Goal: Task Accomplishment & Management: Use online tool/utility

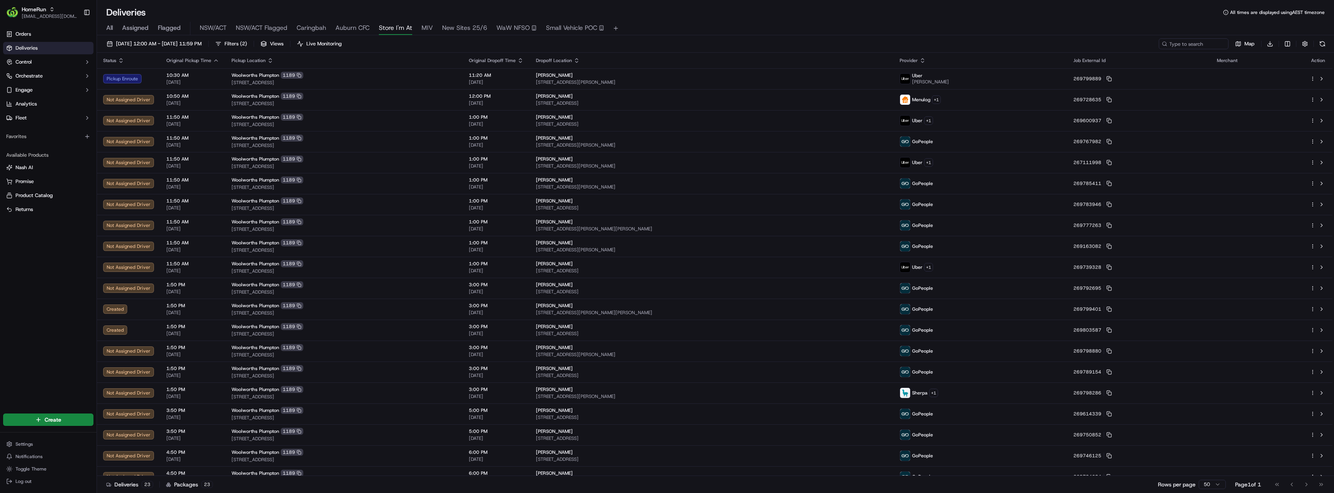
click at [107, 27] on span "All" at bounding box center [109, 27] width 7 height 9
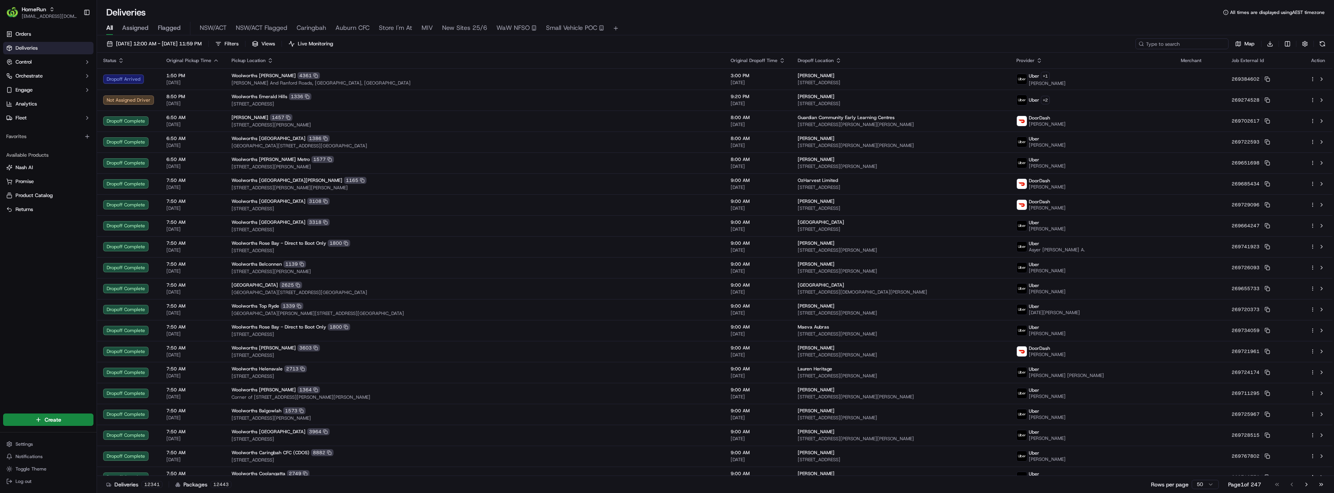
click at [1200, 42] on input at bounding box center [1182, 43] width 93 height 11
paste input "269768215"
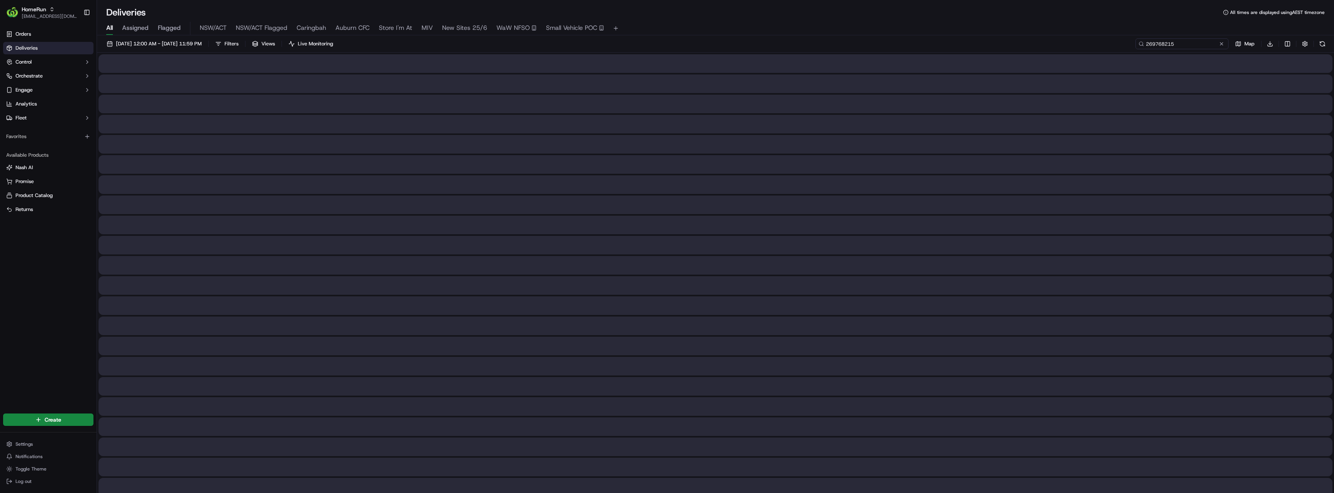
type input "269768215"
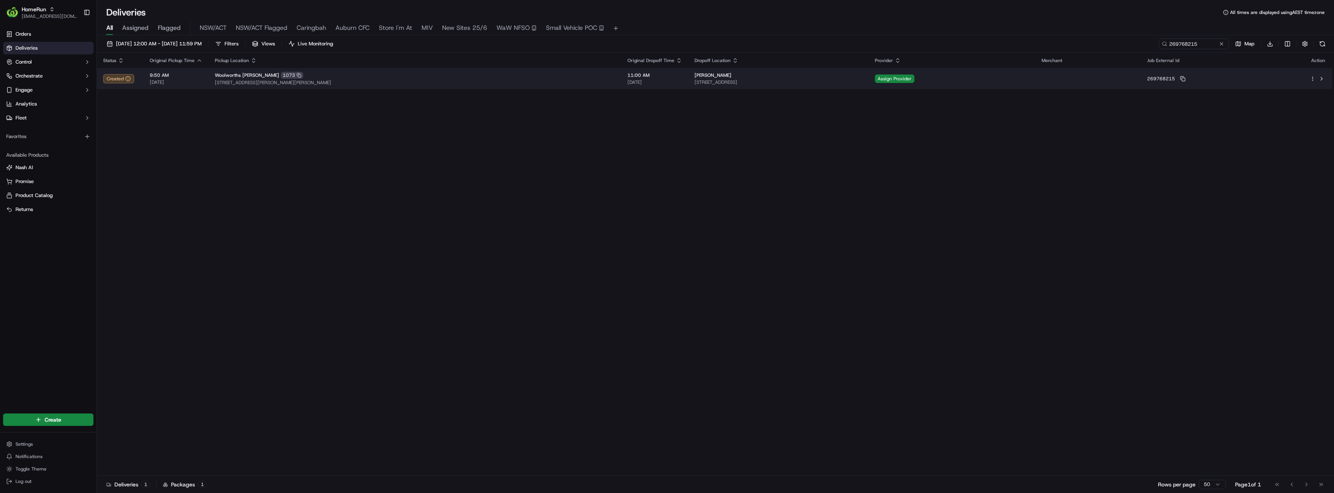
click at [354, 80] on span "[STREET_ADDRESS][PERSON_NAME][PERSON_NAME]" at bounding box center [415, 83] width 400 height 6
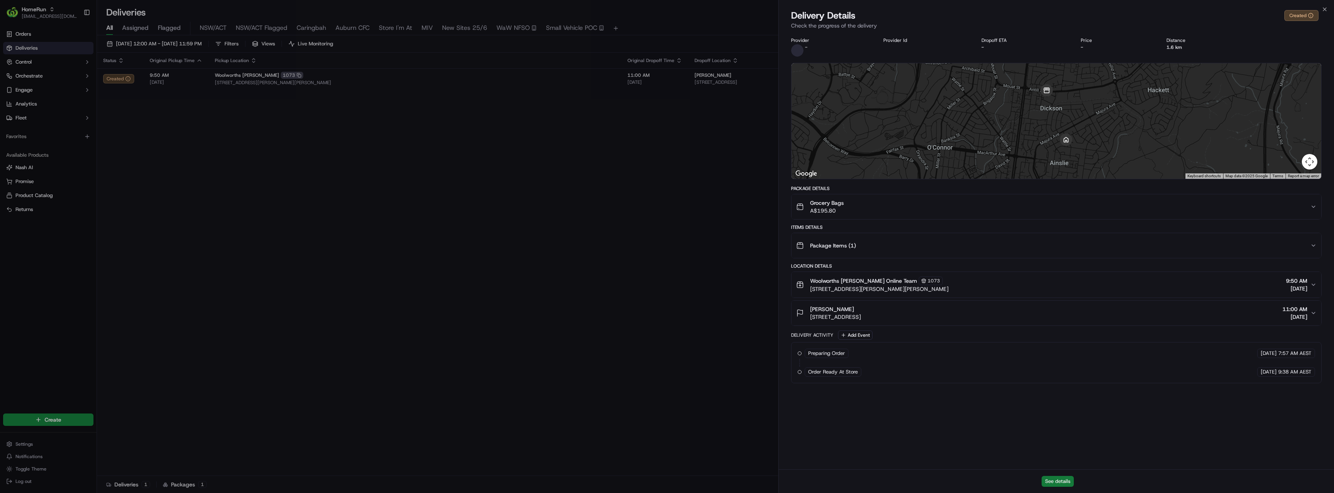
click at [1051, 484] on button "See details" at bounding box center [1058, 481] width 32 height 11
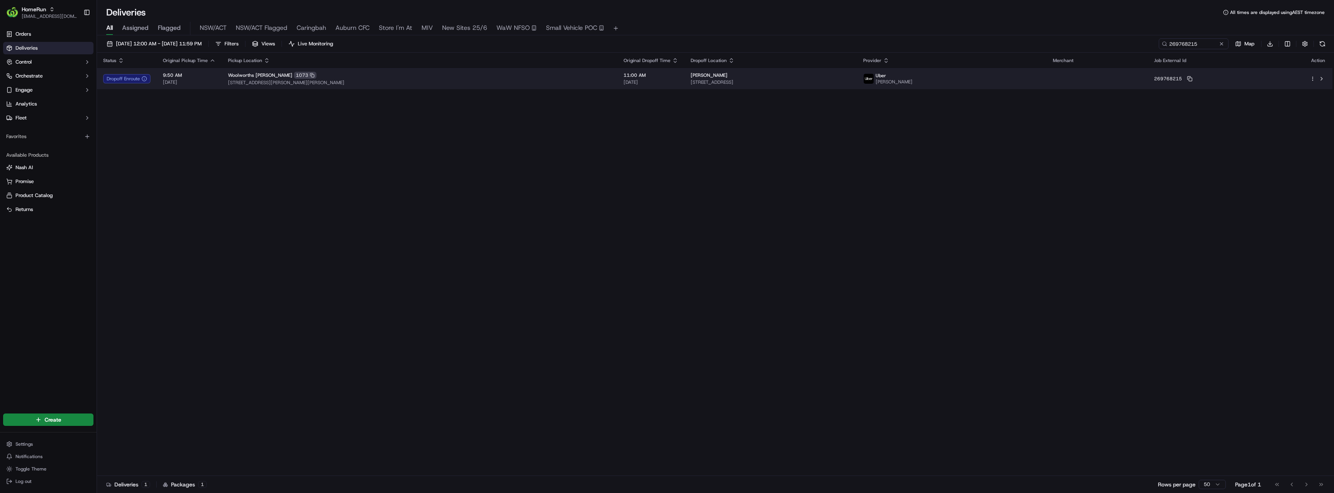
click at [362, 83] on span "[STREET_ADDRESS][PERSON_NAME][PERSON_NAME]" at bounding box center [419, 83] width 383 height 6
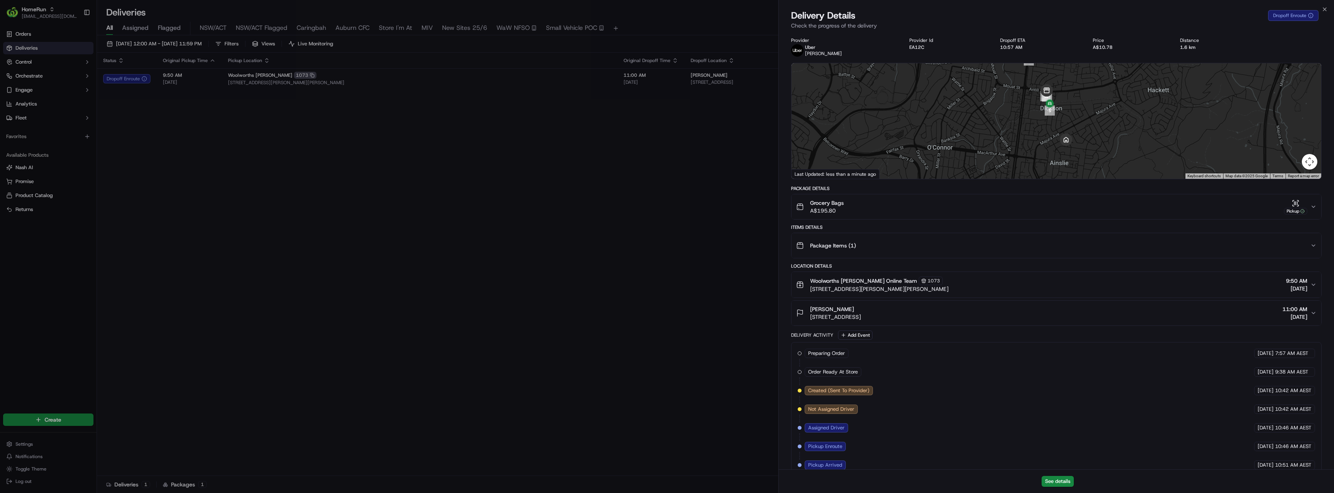
scroll to position [68, 0]
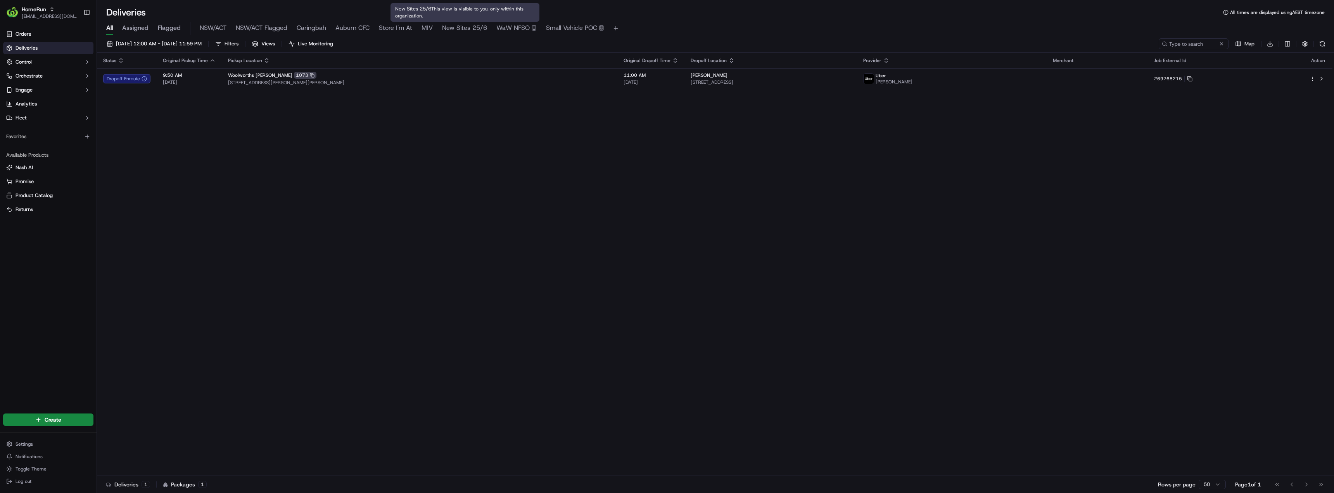
click at [447, 29] on span "New Sites 25/6" at bounding box center [464, 27] width 45 height 9
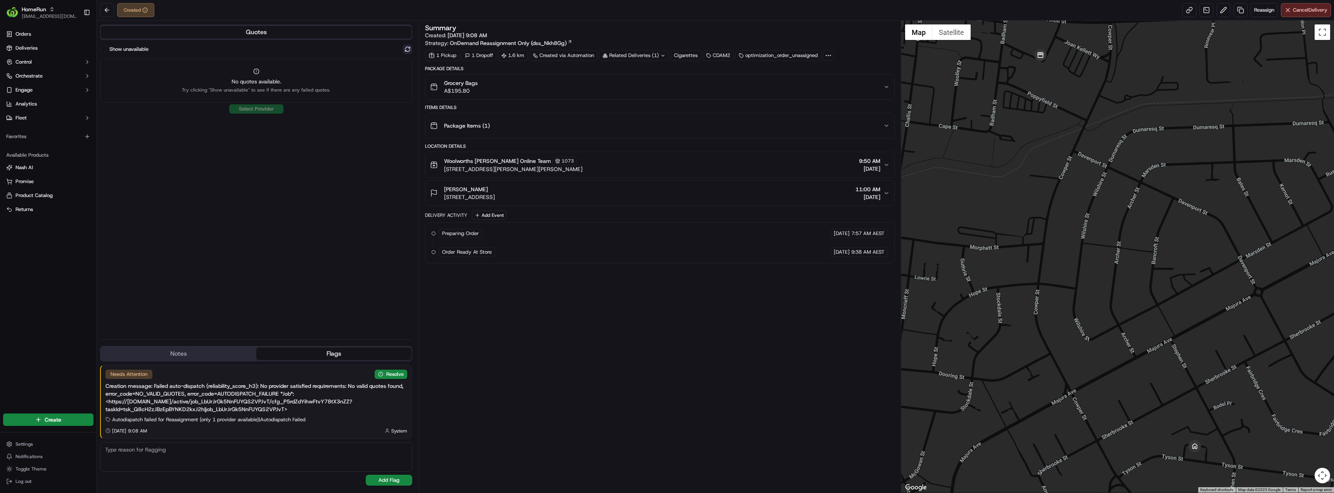
click at [409, 51] on button at bounding box center [407, 49] width 9 height 9
click at [103, 48] on button "Show unavailable" at bounding box center [104, 49] width 8 height 8
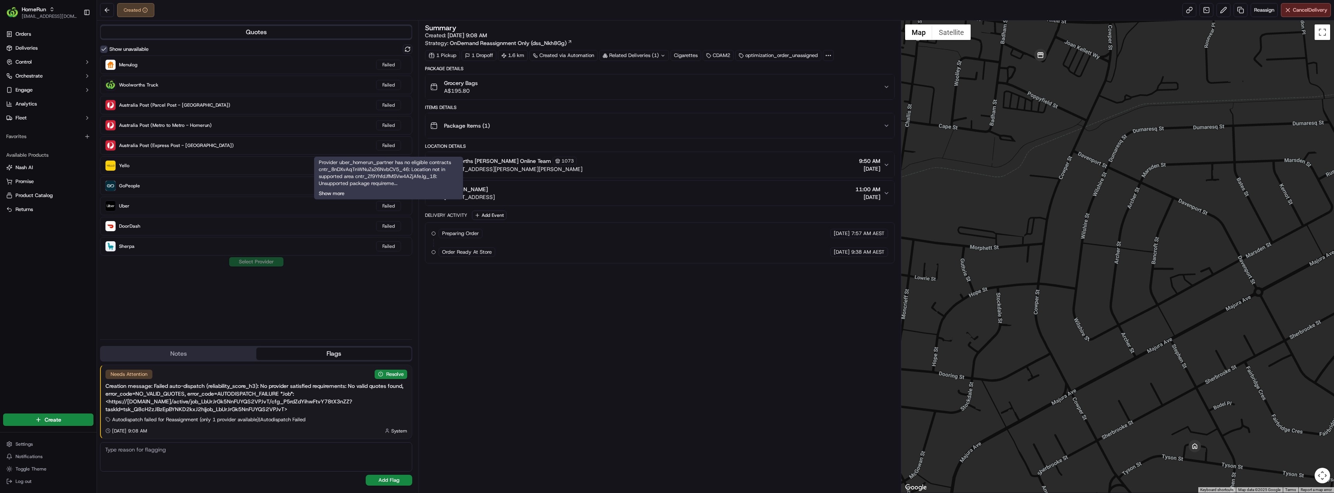
click at [340, 196] on button "Show more" at bounding box center [332, 193] width 26 height 7
click at [481, 335] on div "Summary Created: [DATE] 9:08 AM Strategy: OnDemand Reassignment Only (dss_Nkh8G…" at bounding box center [659, 256] width 469 height 464
click at [831, 52] on icon at bounding box center [828, 55] width 7 height 7
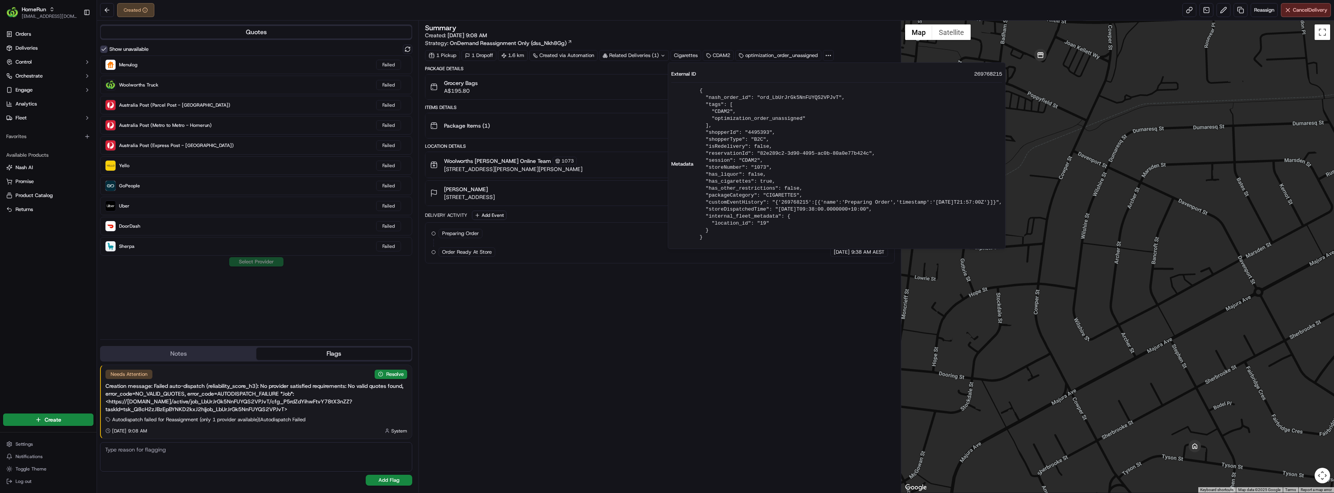
click at [831, 52] on icon at bounding box center [828, 55] width 7 height 7
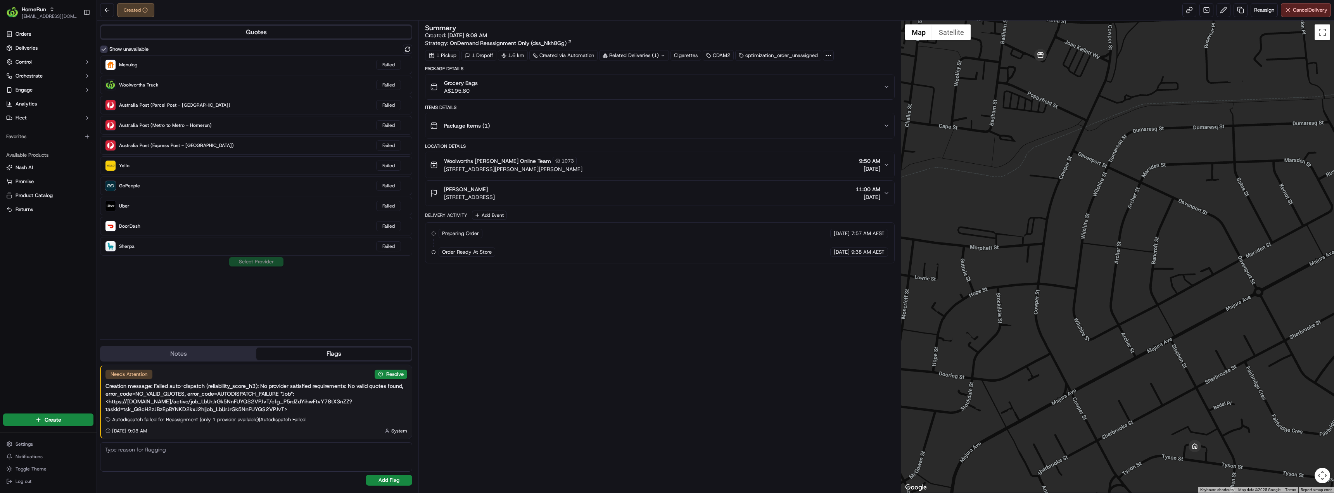
click at [516, 396] on div "Summary Created: [DATE] 9:08 AM Strategy: OnDemand Reassignment Only (dss_Nkh8G…" at bounding box center [659, 256] width 469 height 464
click at [411, 51] on button at bounding box center [407, 49] width 9 height 9
click at [106, 50] on button "Show unavailable" at bounding box center [104, 49] width 8 height 8
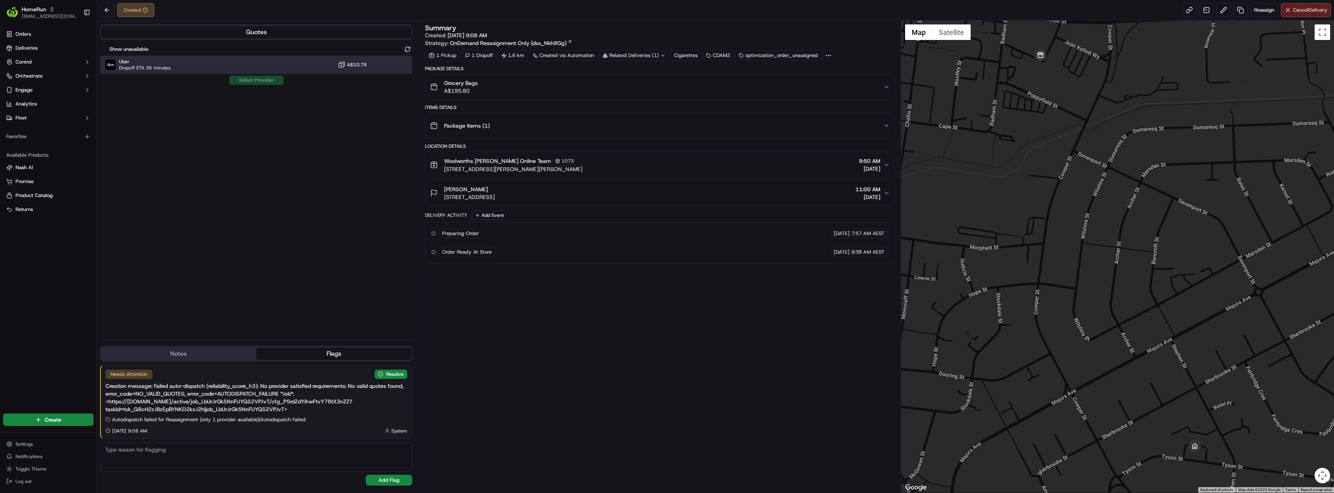
click at [251, 66] on div "Uber Dropoff ETA 36 minutes A$10.78" at bounding box center [256, 64] width 312 height 19
click at [257, 77] on button "Assign Provider" at bounding box center [256, 80] width 55 height 9
